Goal: Ask a question

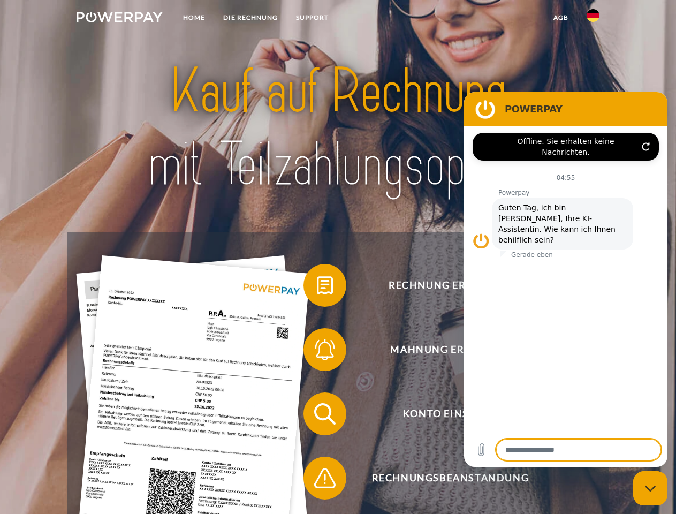
click at [119, 19] on img at bounding box center [120, 17] width 86 height 11
click at [593, 19] on img at bounding box center [593, 15] width 13 height 13
click at [561, 18] on link "agb" at bounding box center [561, 17] width 33 height 19
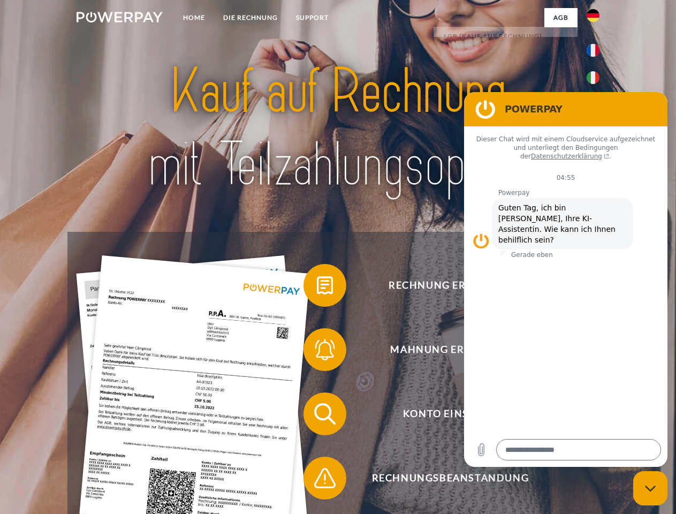
click at [317, 288] on span at bounding box center [309, 286] width 54 height 54
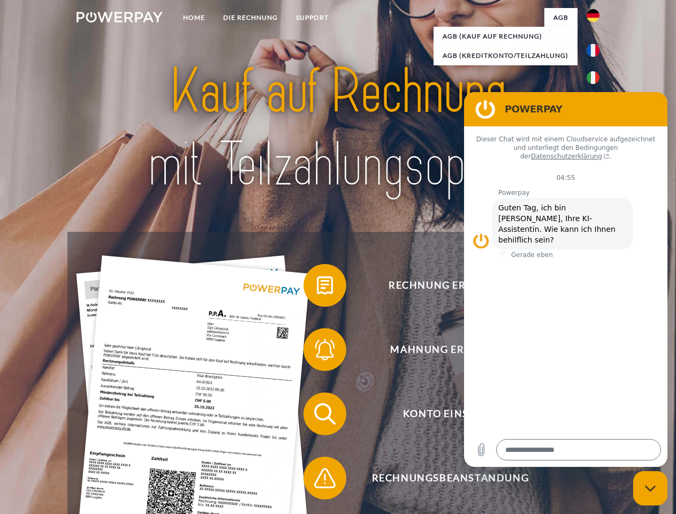
click at [317, 352] on span at bounding box center [309, 350] width 54 height 54
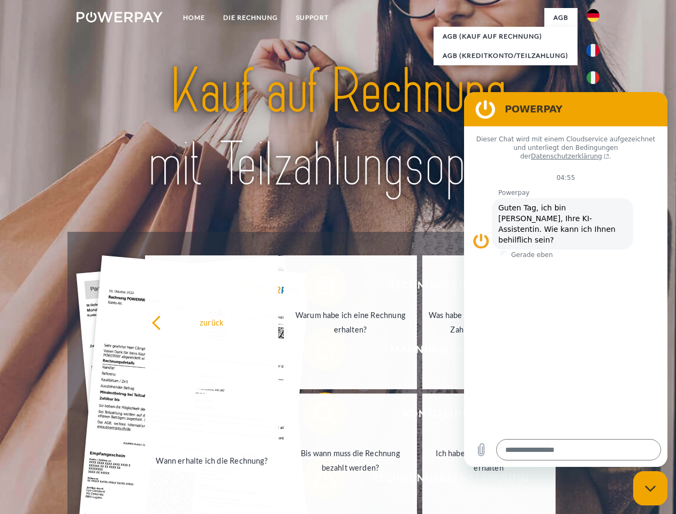
click at [317, 416] on link "Bis wann muss die Rechnung bezahlt werden?" at bounding box center [350, 461] width 133 height 134
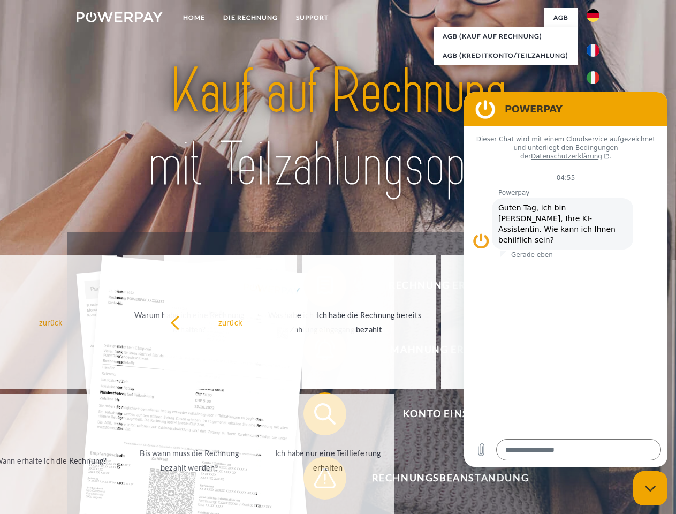
click at [317, 480] on div "Rechnung erhalten? Mahnung erhalten? Konto einsehen" at bounding box center [337, 446] width 541 height 428
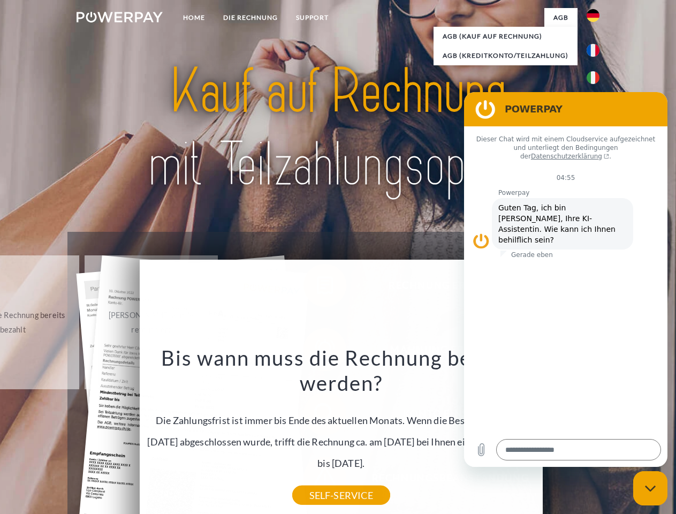
click at [651, 488] on icon "Messaging-Fenster schließen" at bounding box center [650, 488] width 11 height 7
type textarea "*"
